Goal: Information Seeking & Learning: Find specific fact

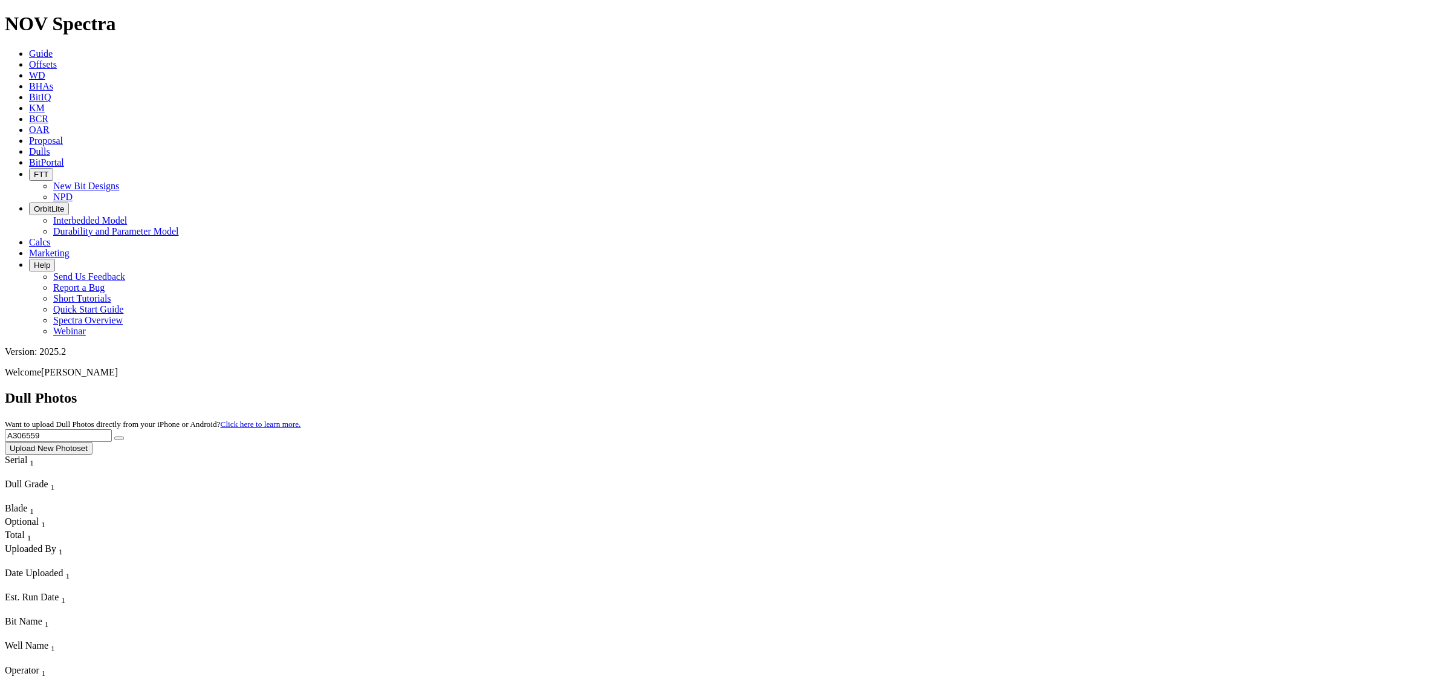
click at [29, 48] on icon at bounding box center [29, 53] width 0 height 10
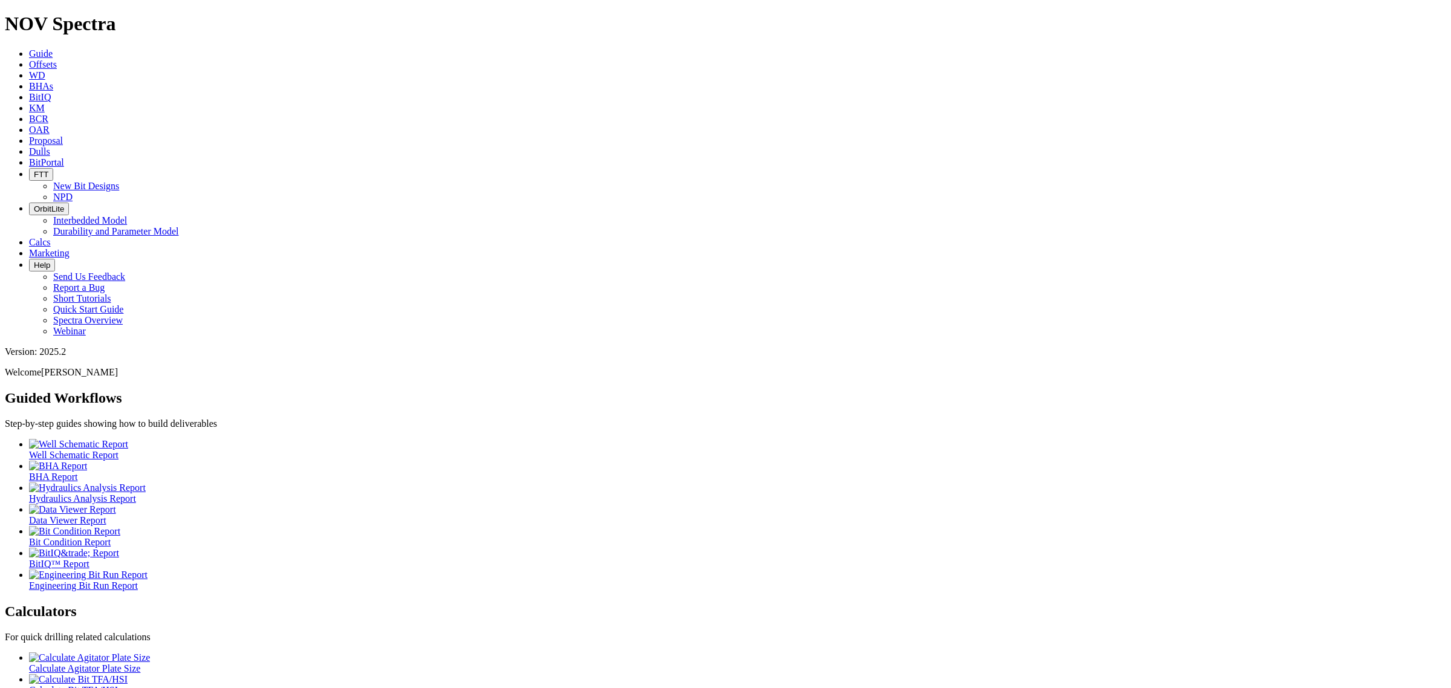
click at [57, 59] on span "Offsets" at bounding box center [43, 64] width 28 height 10
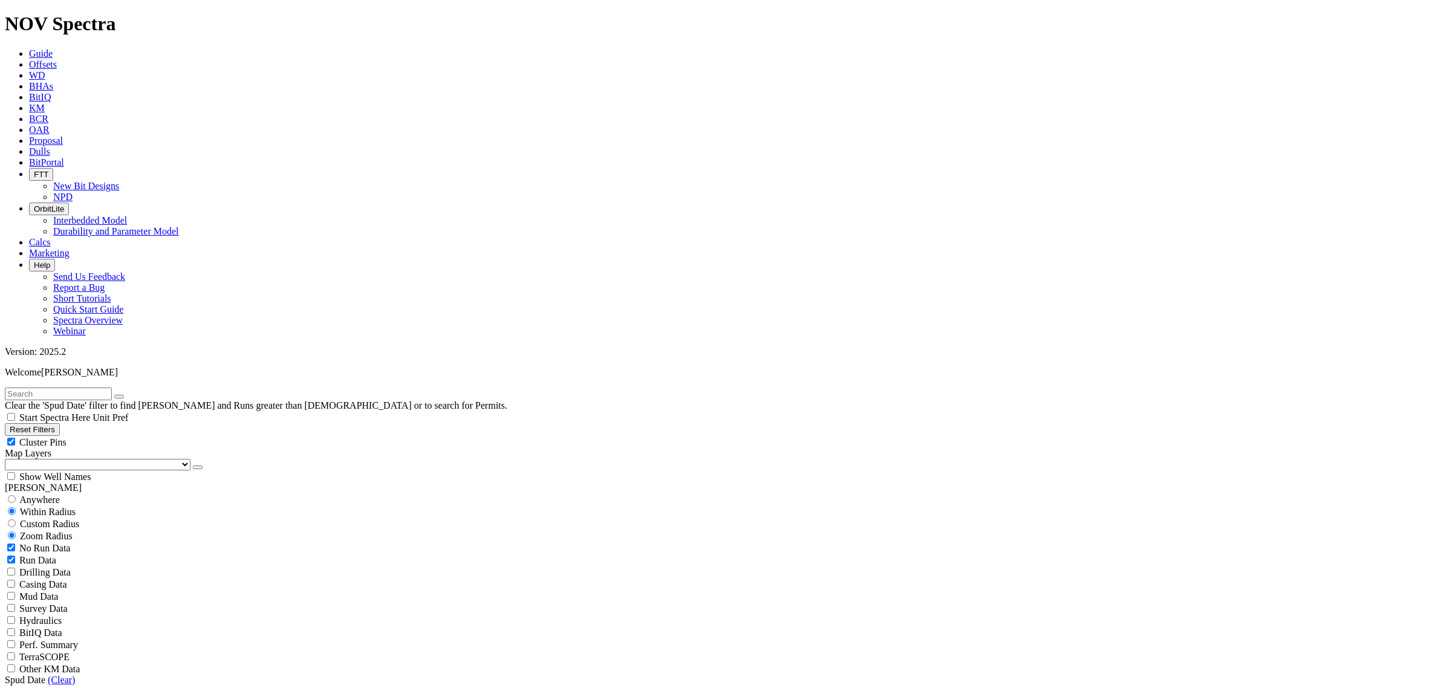
click at [47, 388] on input "text" at bounding box center [58, 394] width 107 height 13
type input "UL 18"
